Goal: Information Seeking & Learning: Learn about a topic

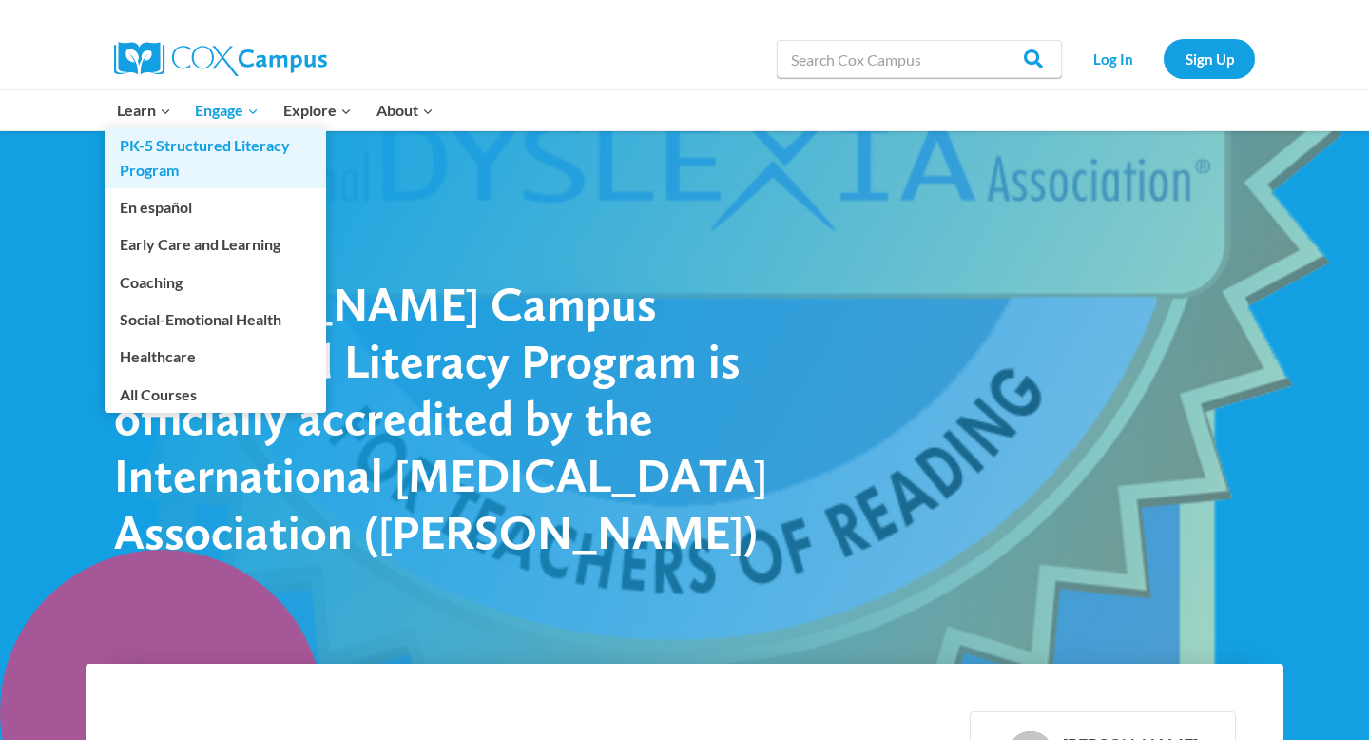
click at [149, 147] on link "PK-5 Structured Literacy Program" at bounding box center [216, 157] width 222 height 61
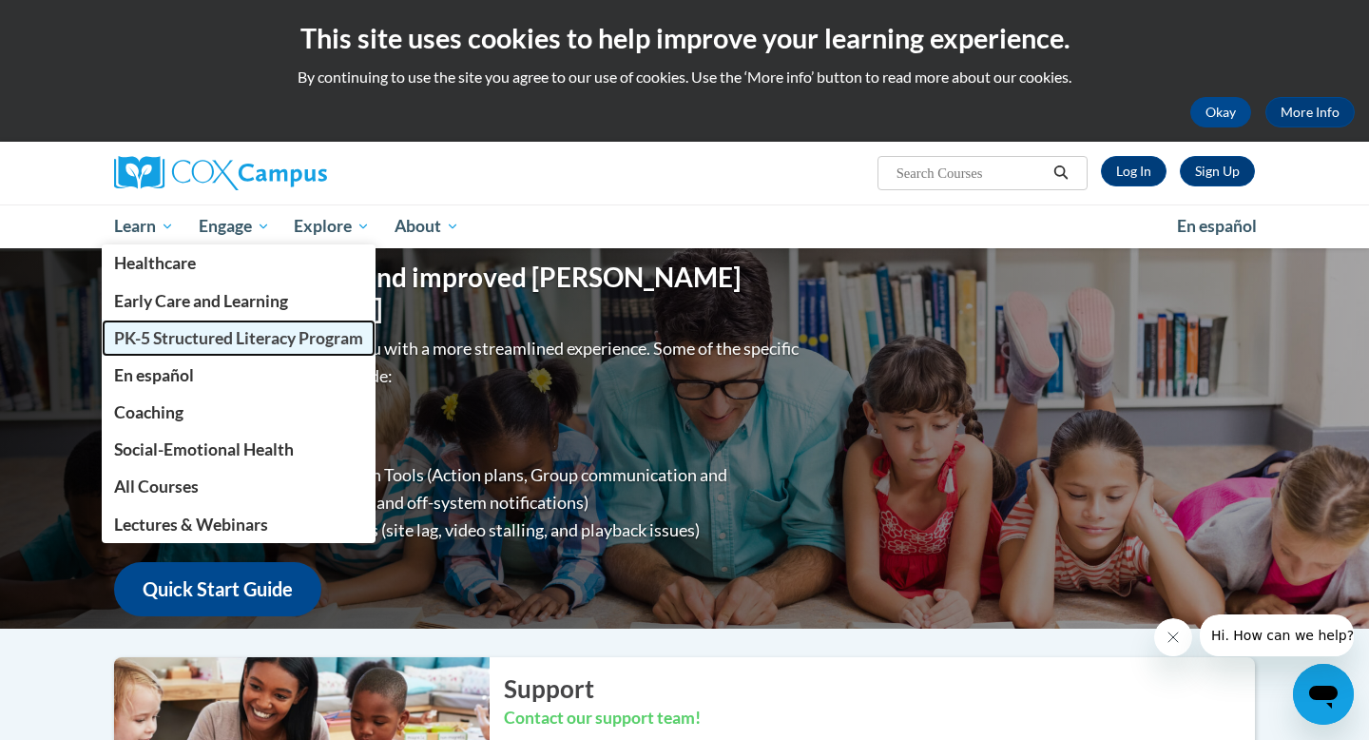
click at [159, 340] on span "PK-5 Structured Literacy Program" at bounding box center [238, 338] width 249 height 20
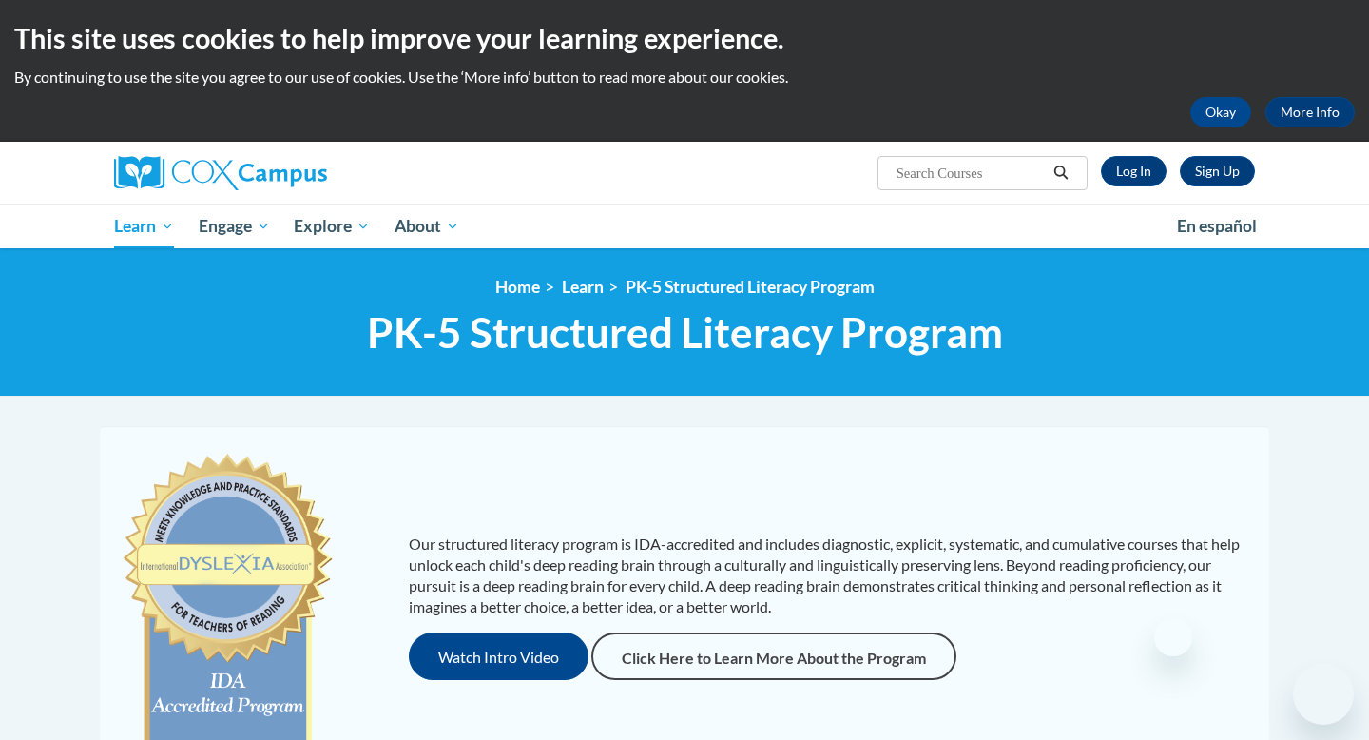
click at [686, 533] on p "Our structured literacy program is IDA-accredited and includes diagnostic, expl…" at bounding box center [830, 575] width 842 height 84
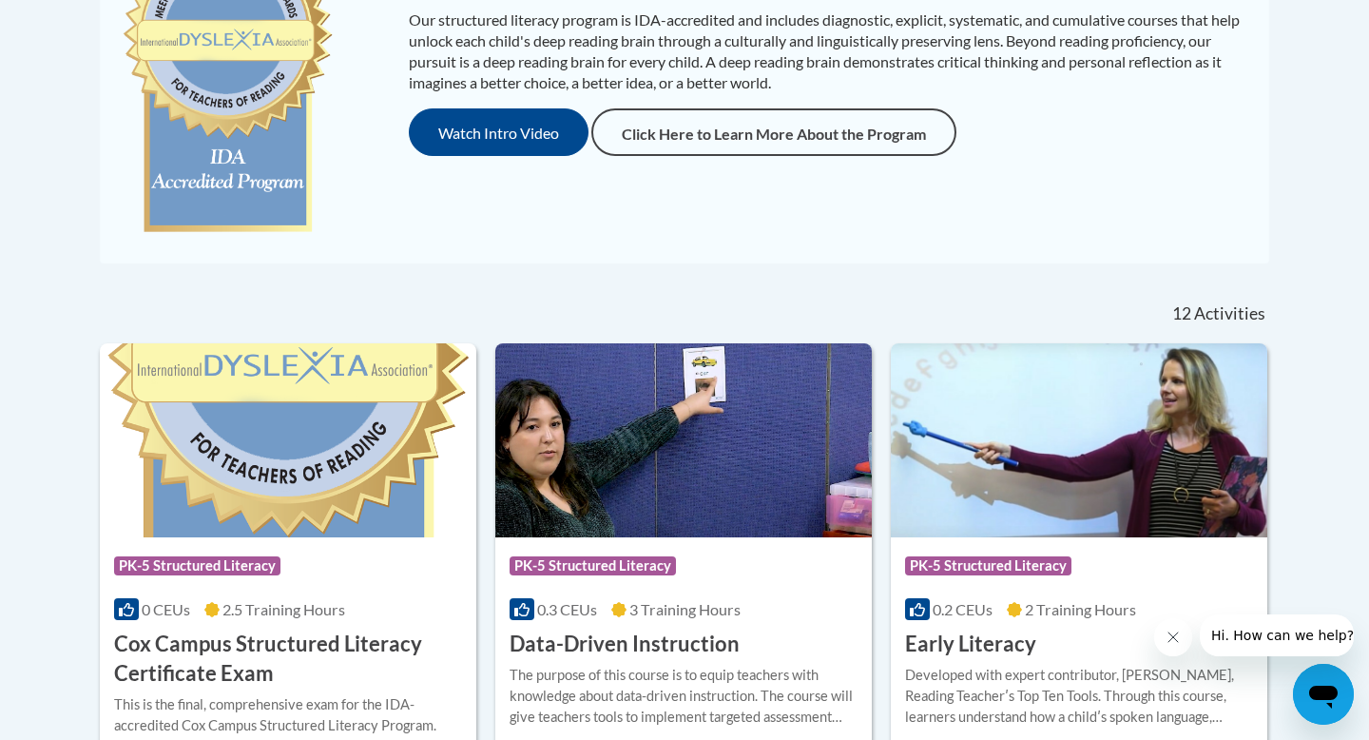
scroll to position [510, 0]
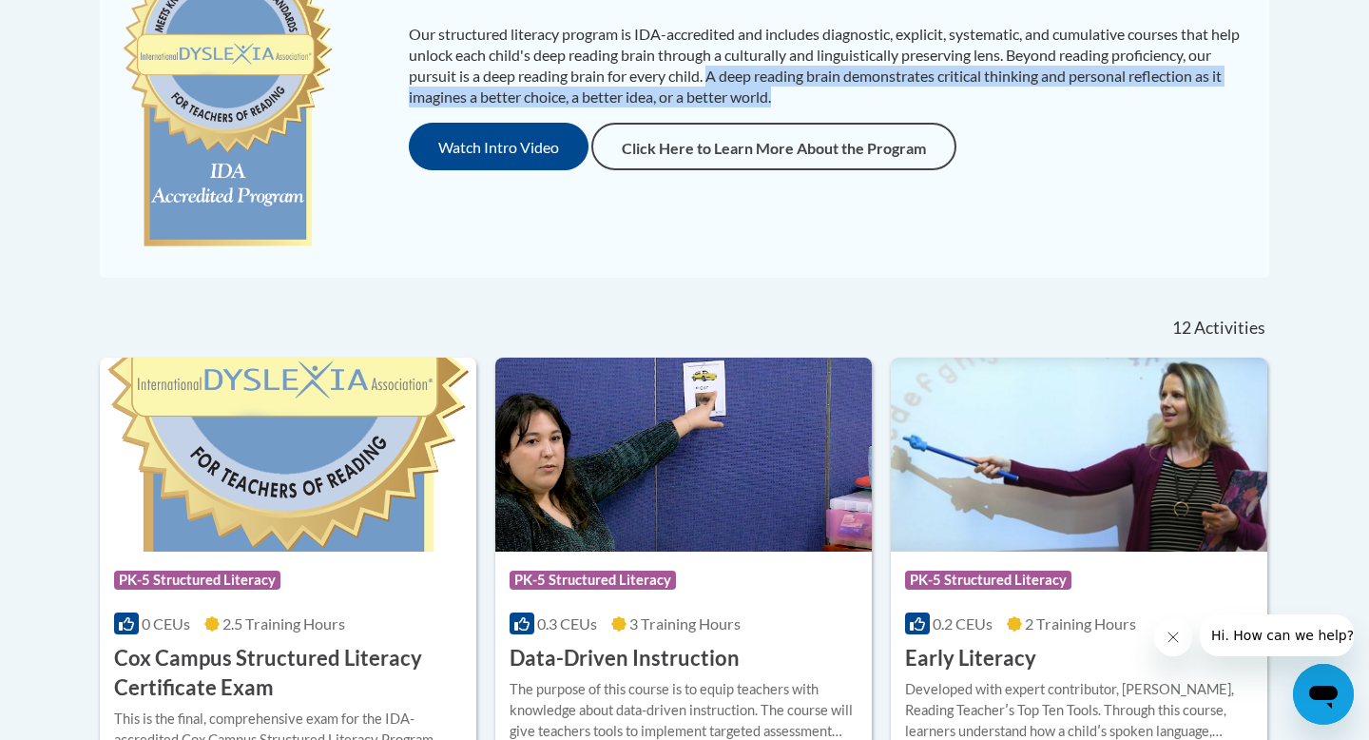
drag, startPoint x: 795, startPoint y: 96, endPoint x: 740, endPoint y: 81, distance: 57.2
click at [740, 81] on p "Our structured literacy program is IDA-accredited and includes diagnostic, expl…" at bounding box center [830, 66] width 842 height 84
copy p "A deep reading brain demonstrates critical thinking and personal reflection as …"
